Goal: Information Seeking & Learning: Check status

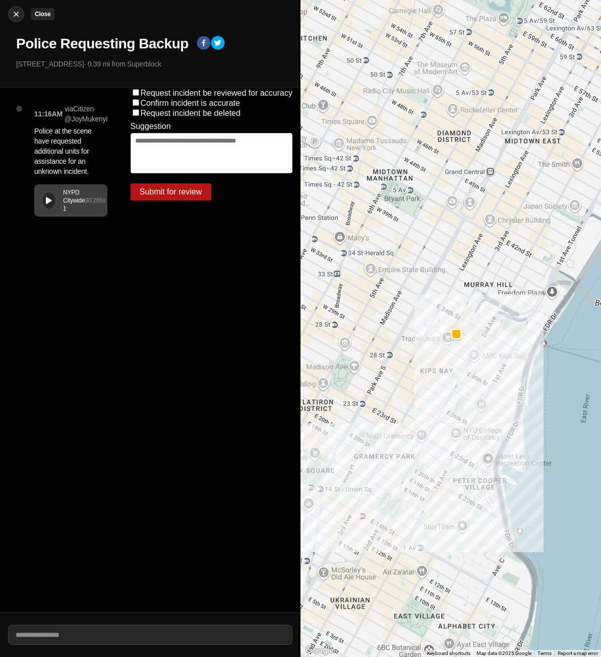
click at [11, 17] on div at bounding box center [16, 14] width 15 height 10
select select "*"
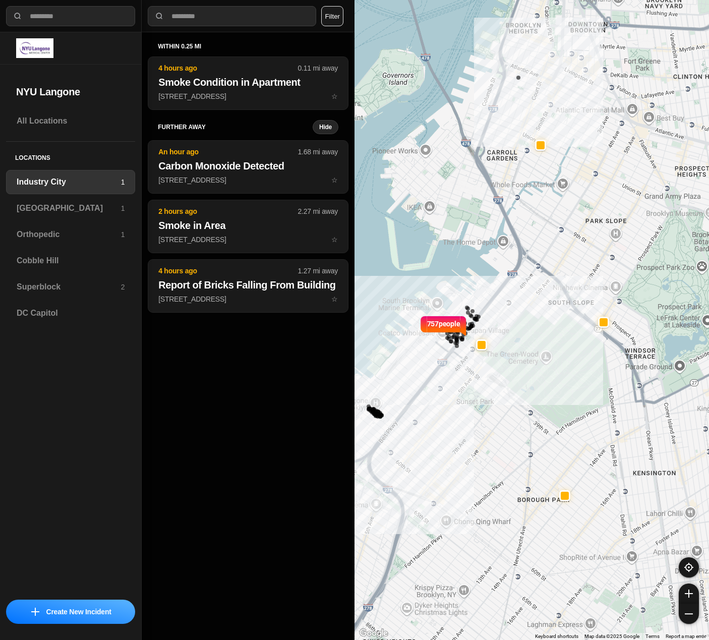
select select "*"
